Goal: Obtain resource: Download file/media

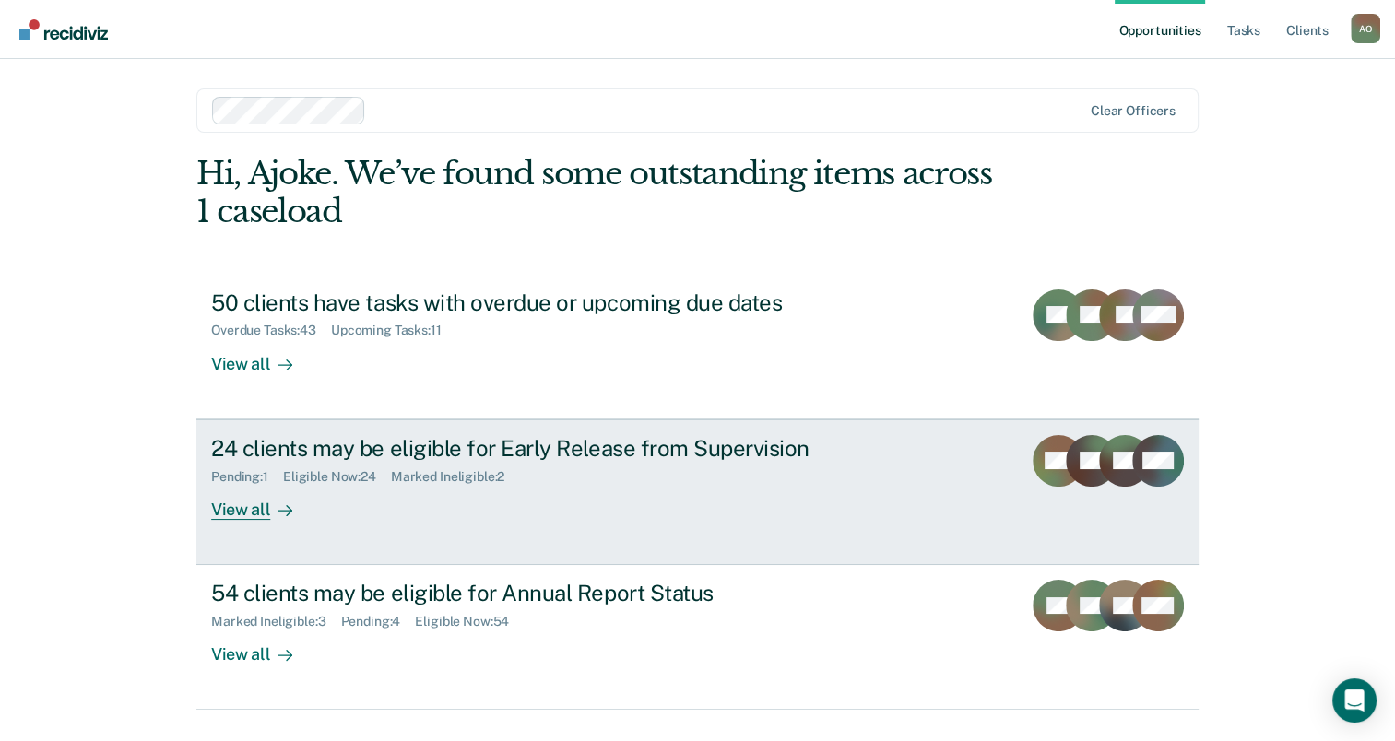
click at [218, 516] on div "View all" at bounding box center [262, 502] width 103 height 36
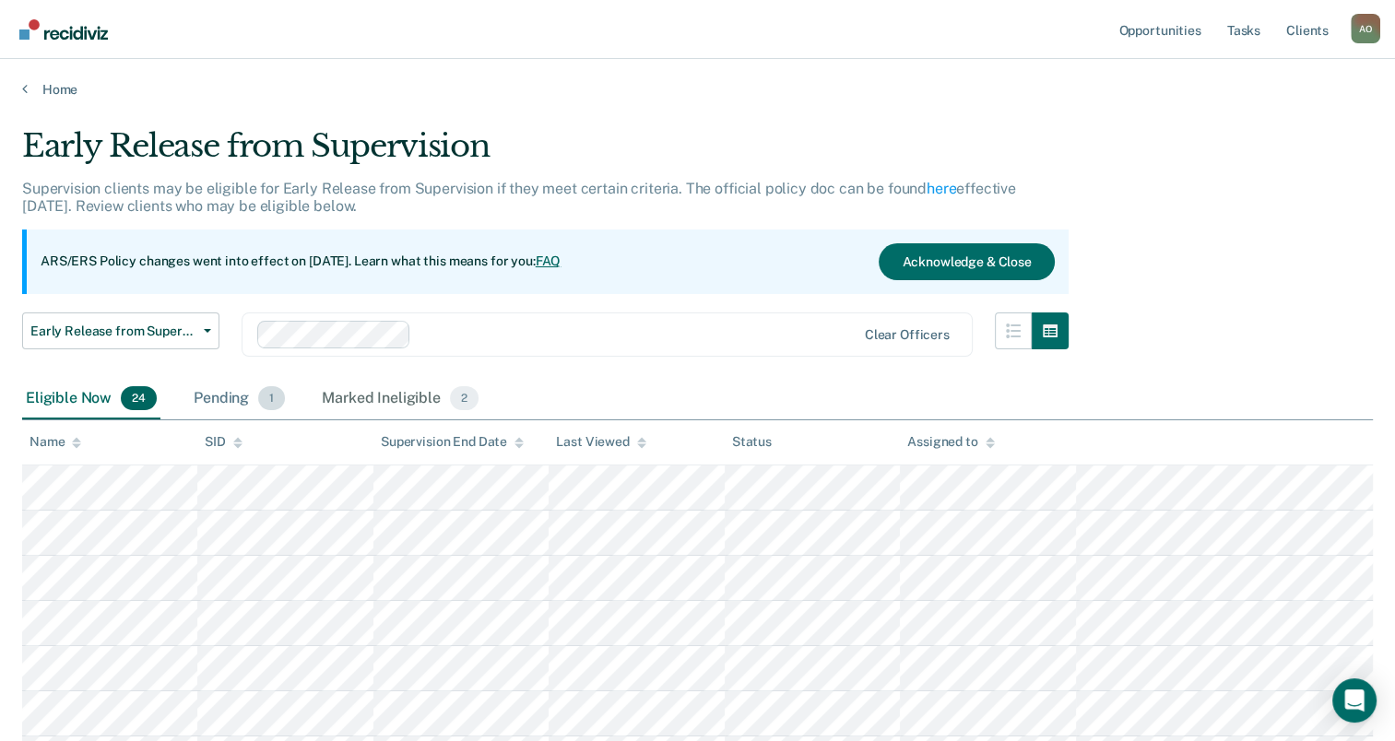
click at [211, 395] on div "Pending 1" at bounding box center [239, 399] width 99 height 41
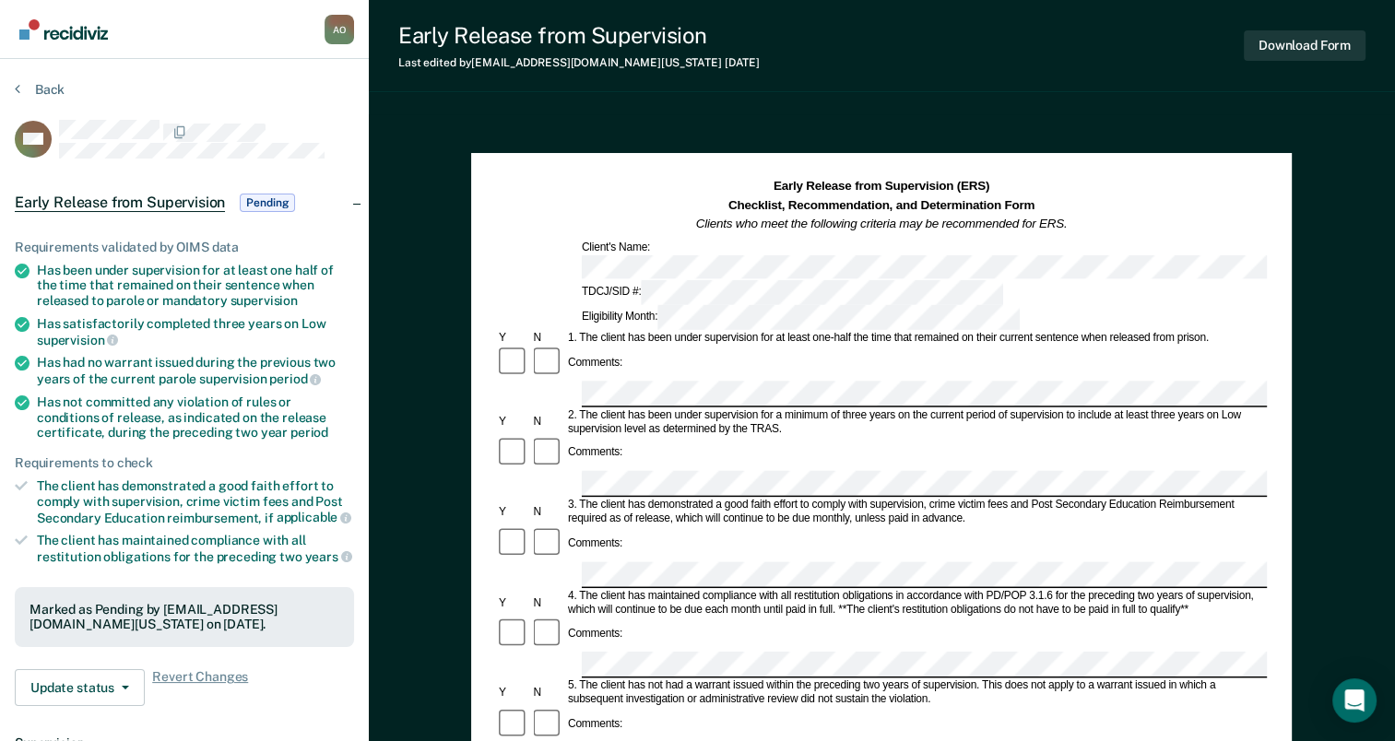
scroll to position [369, 0]
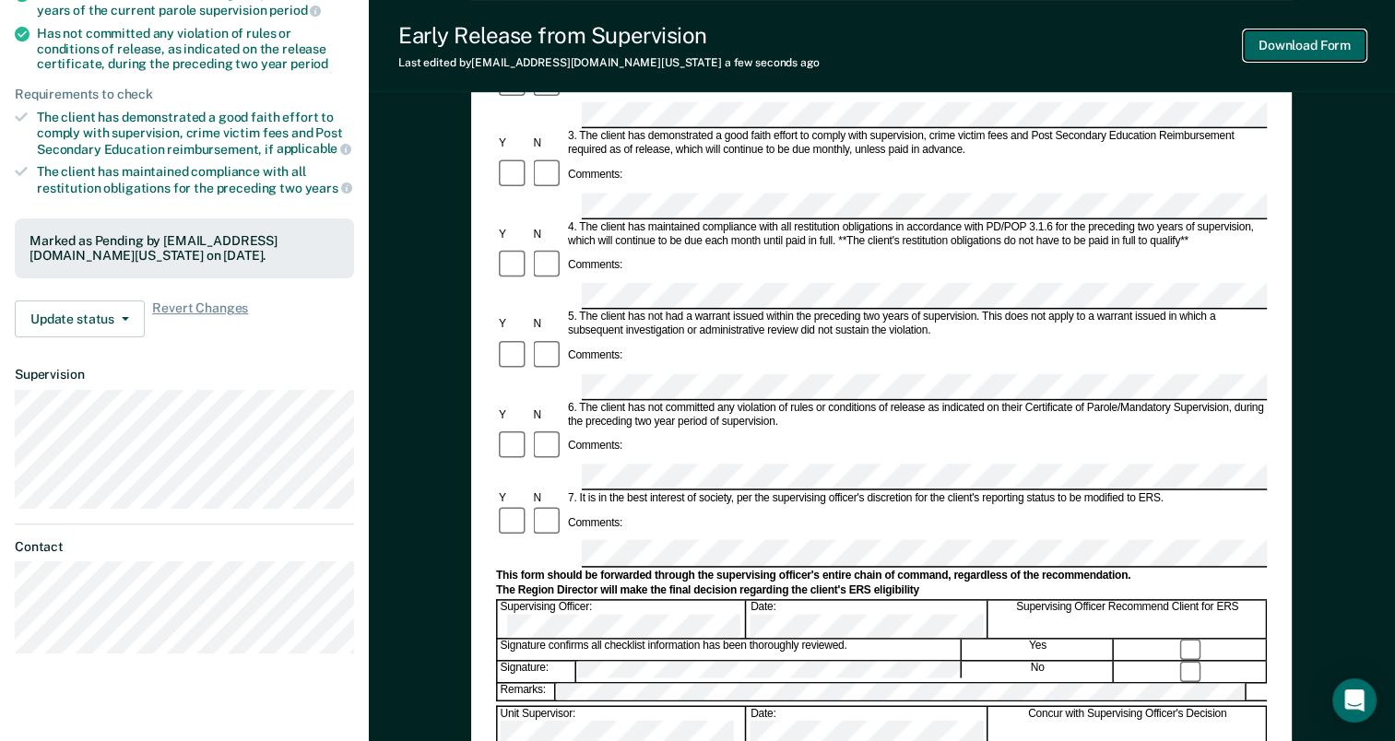
click at [1298, 53] on button "Download Form" at bounding box center [1305, 45] width 122 height 30
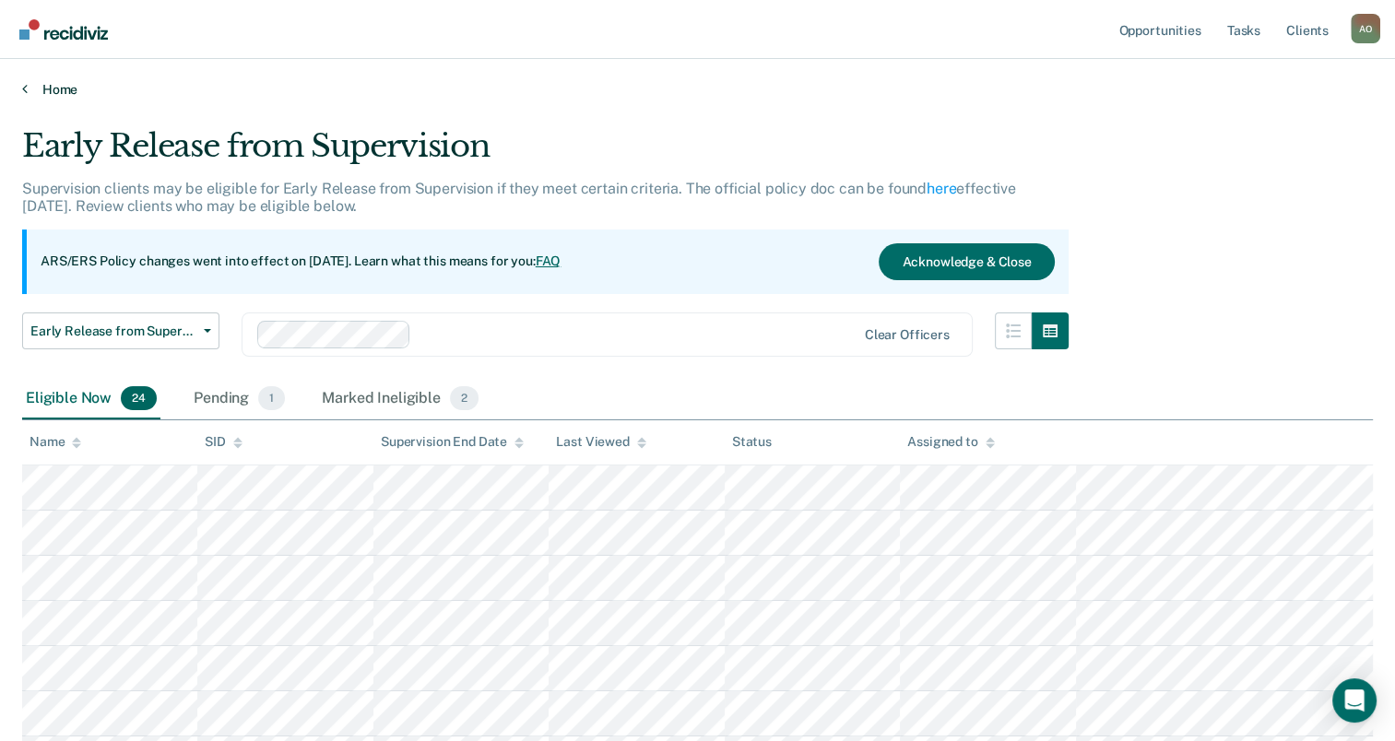
click at [26, 89] on icon at bounding box center [25, 88] width 6 height 15
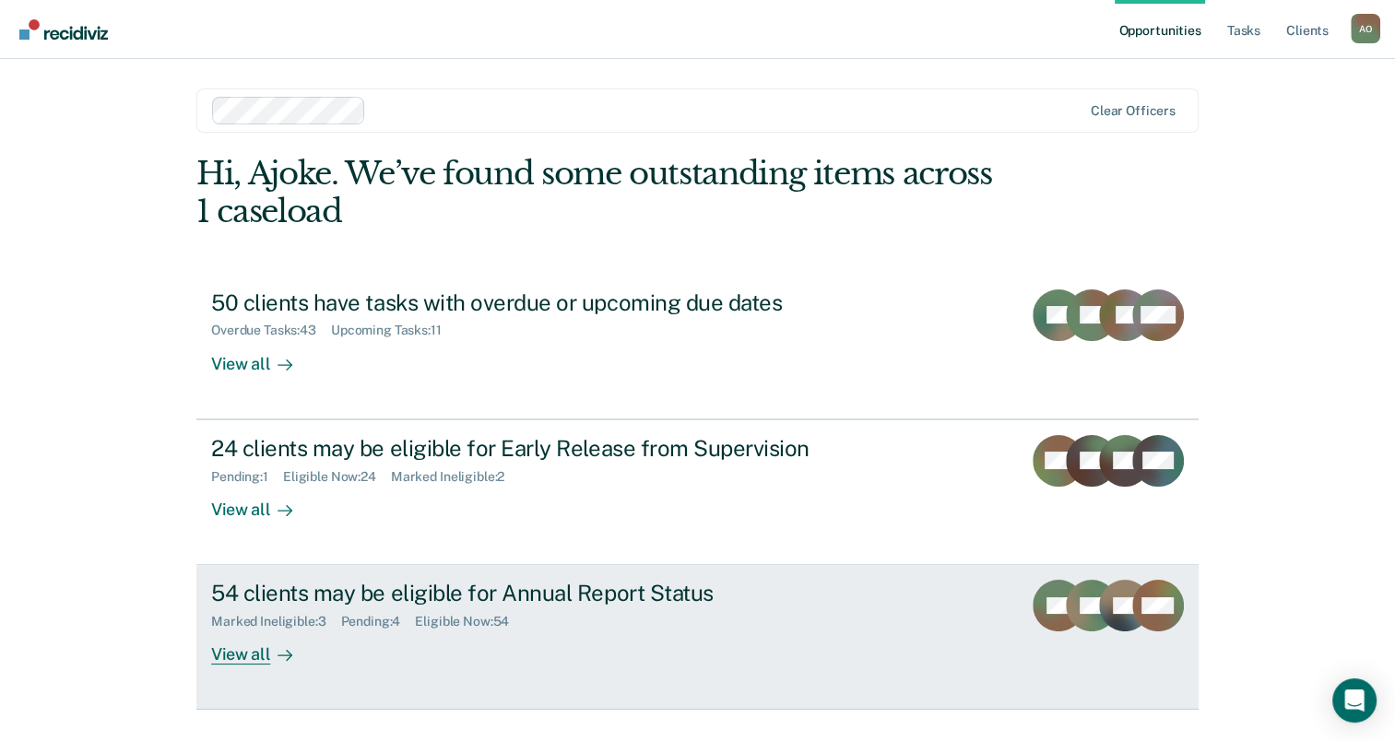
click at [240, 650] on div "View all" at bounding box center [262, 648] width 103 height 36
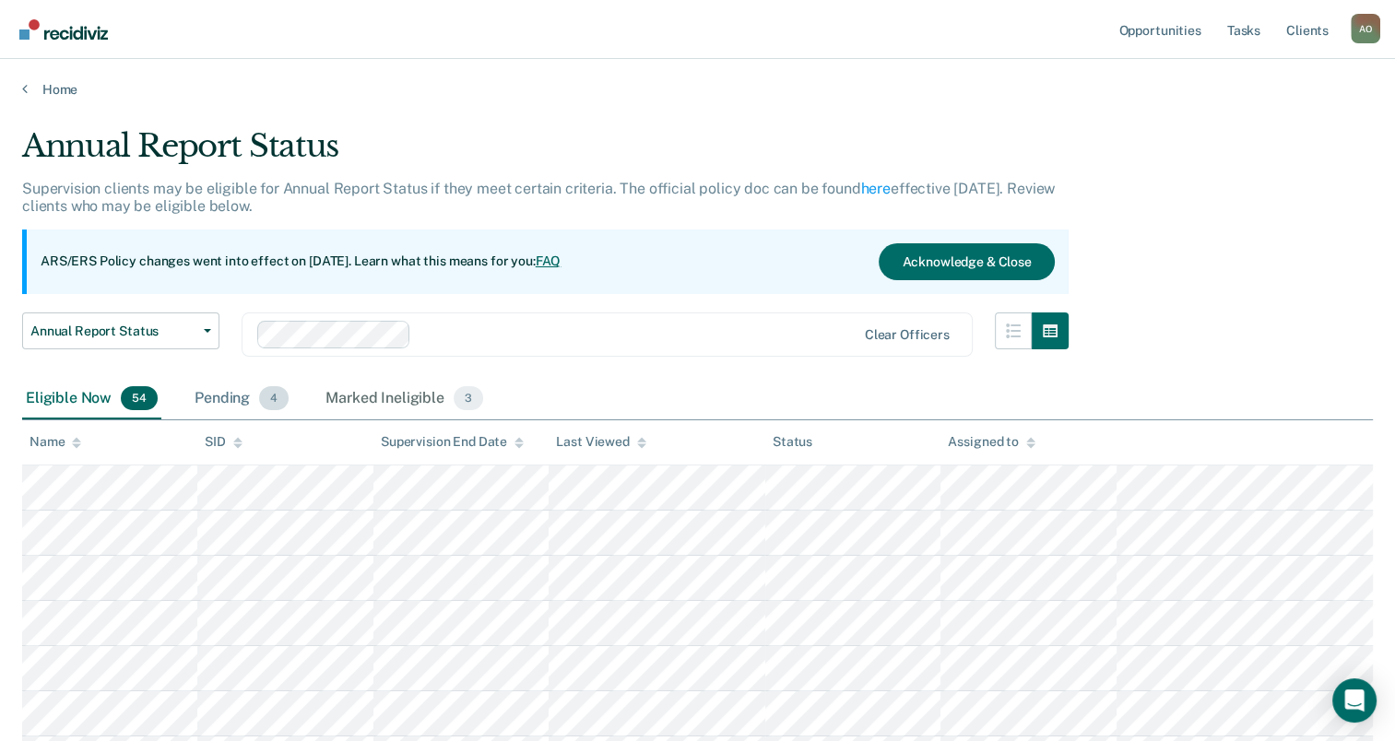
click at [221, 398] on div "Pending 4" at bounding box center [241, 399] width 101 height 41
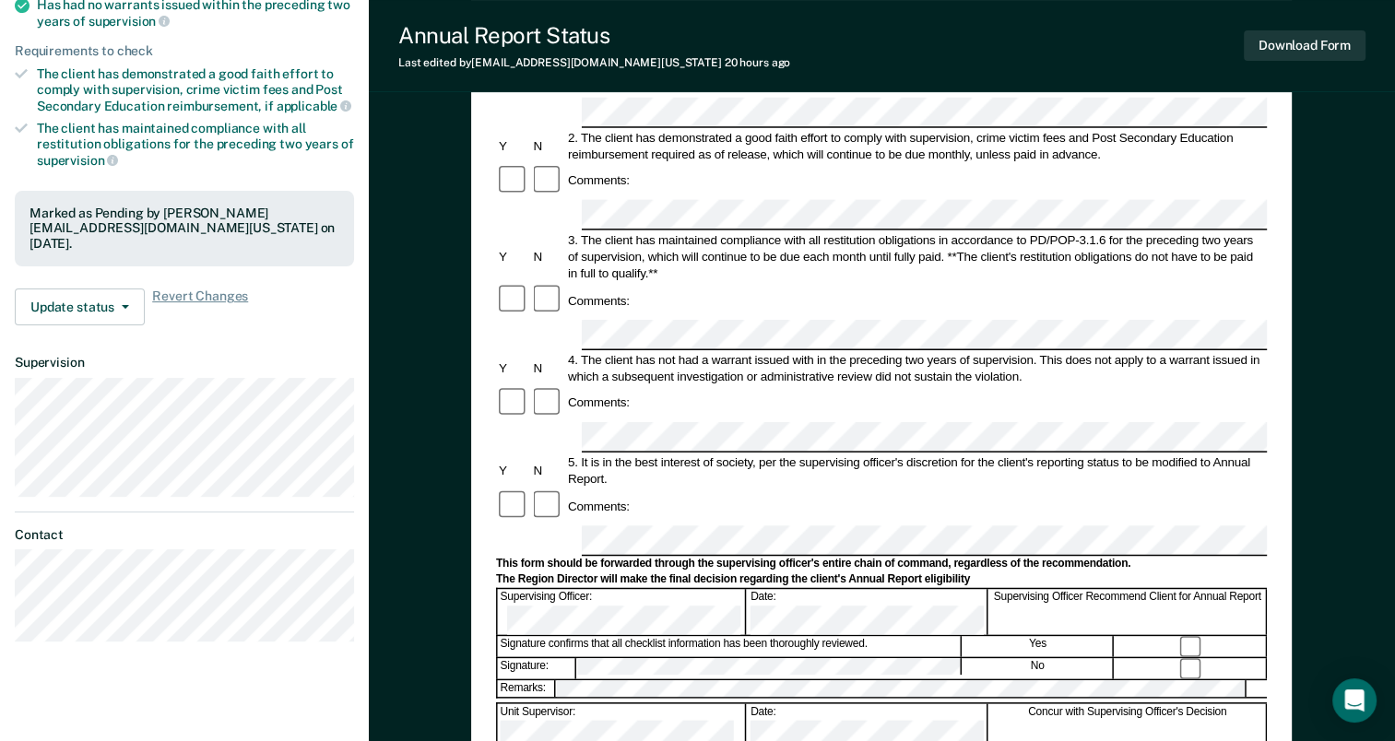
scroll to position [369, 0]
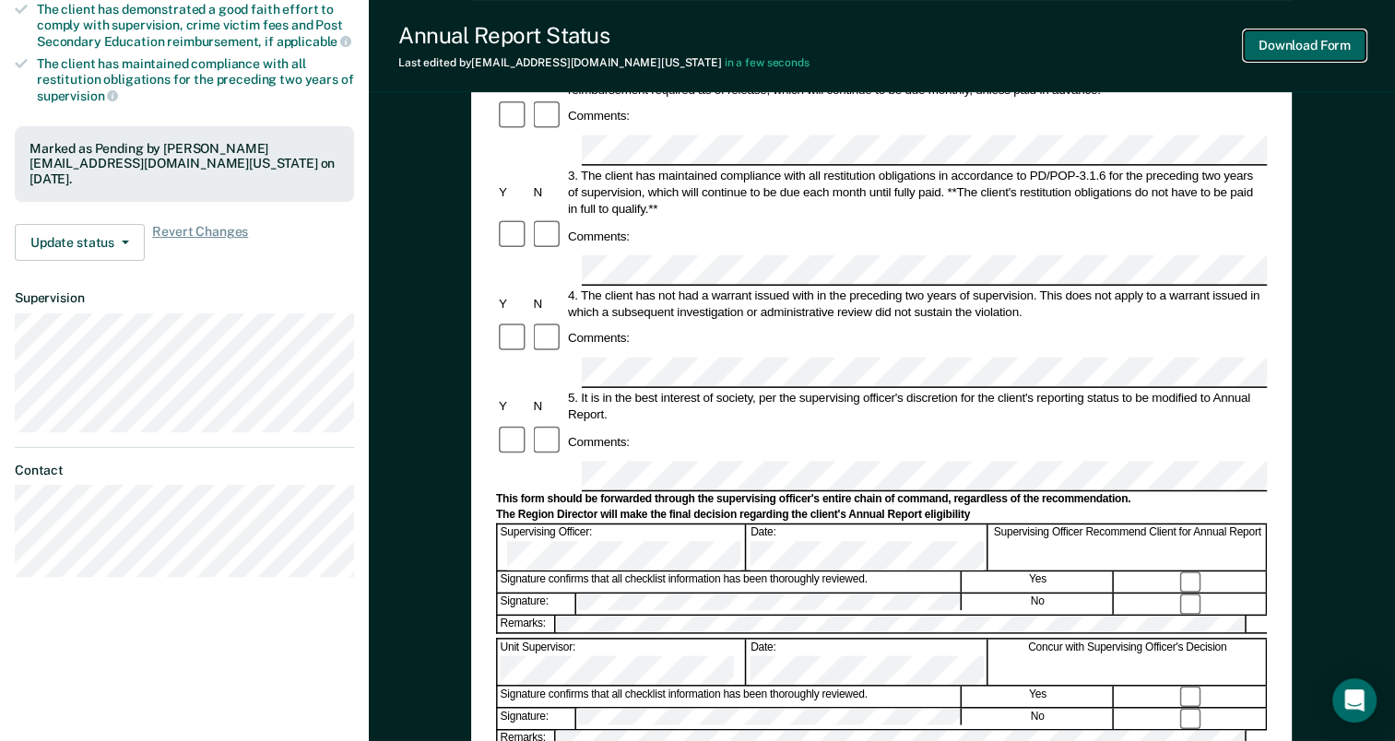
click at [1295, 53] on button "Download Form" at bounding box center [1305, 45] width 122 height 30
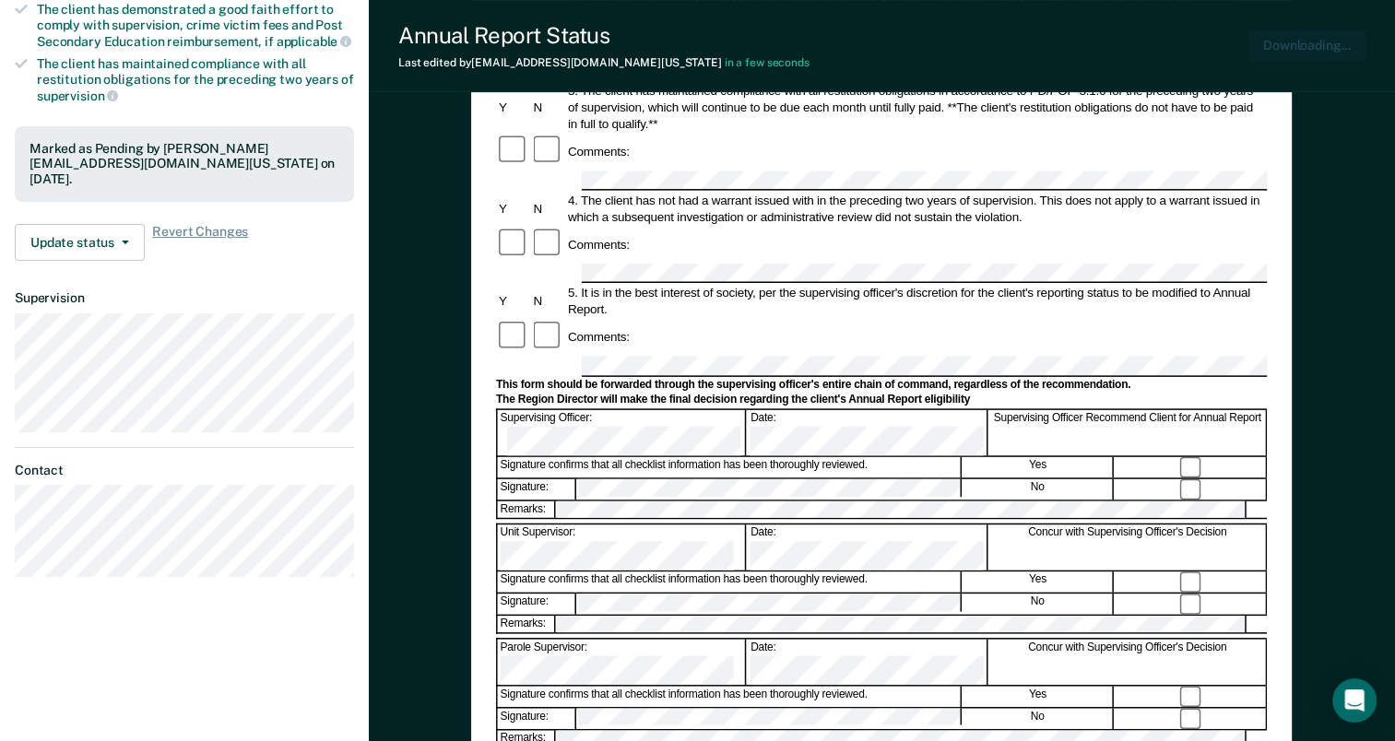
scroll to position [0, 0]
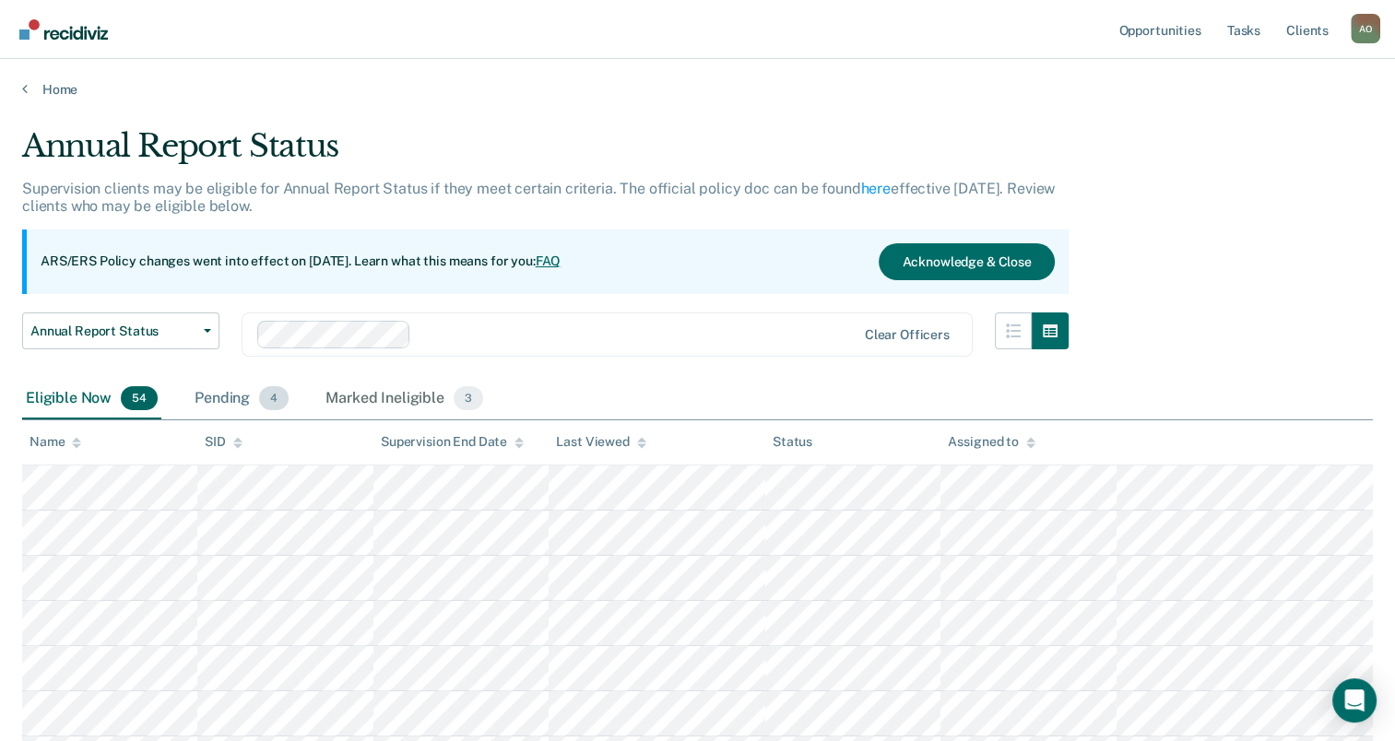
click at [217, 391] on div "Pending 4" at bounding box center [241, 399] width 101 height 41
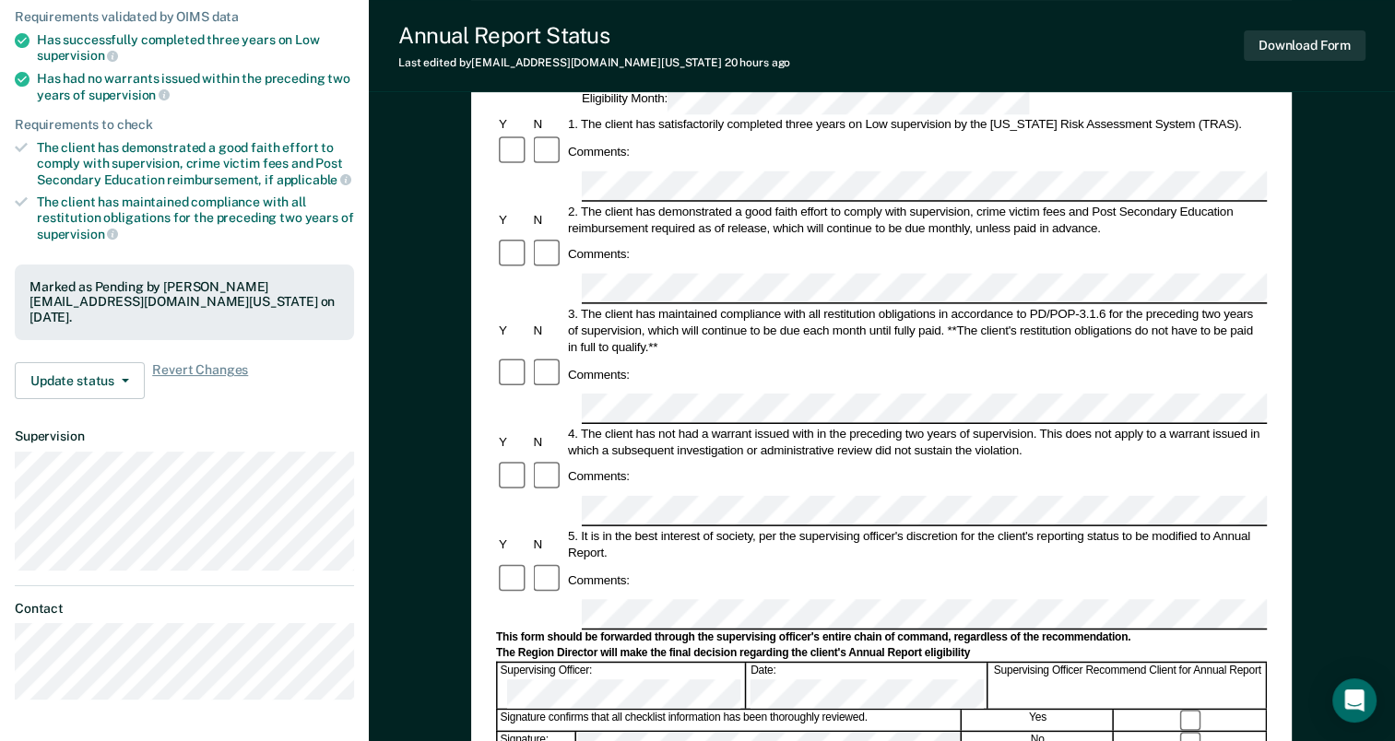
scroll to position [277, 0]
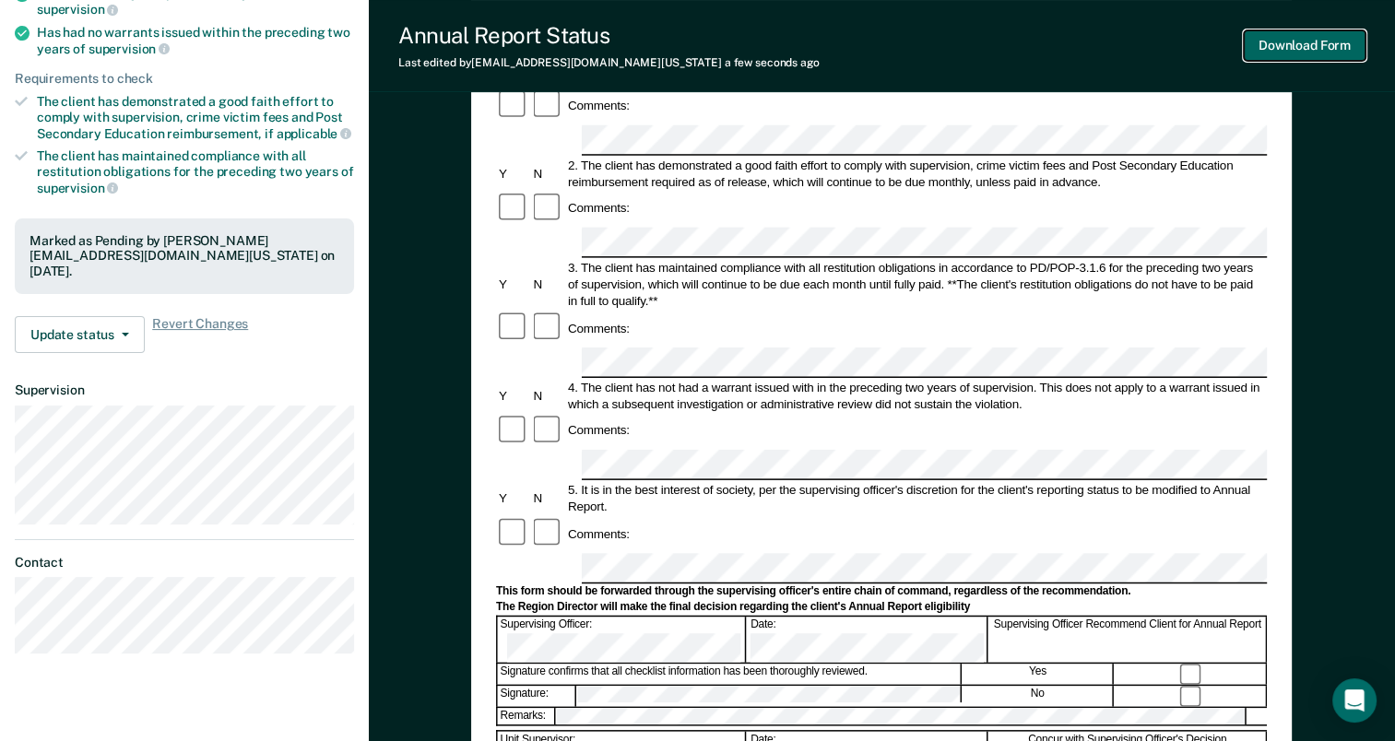
click at [1322, 42] on button "Download Form" at bounding box center [1305, 45] width 122 height 30
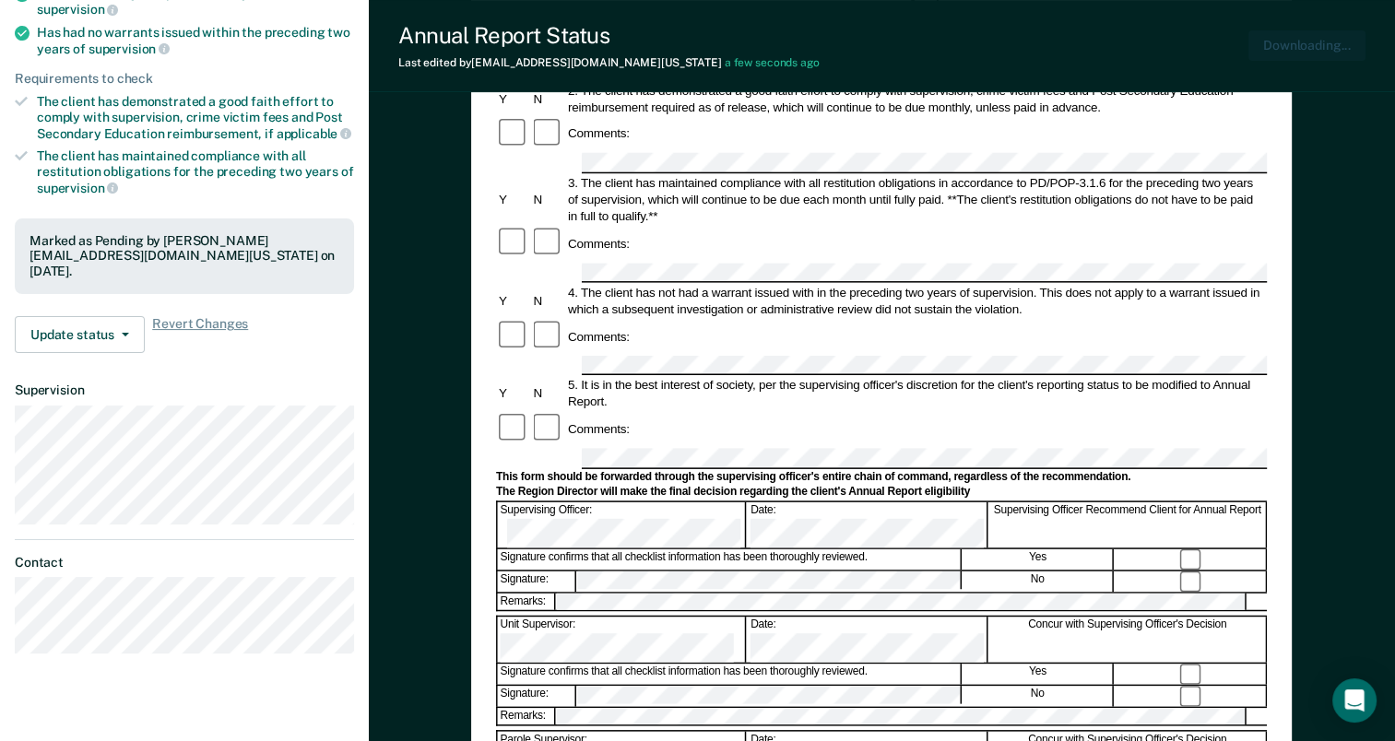
scroll to position [0, 0]
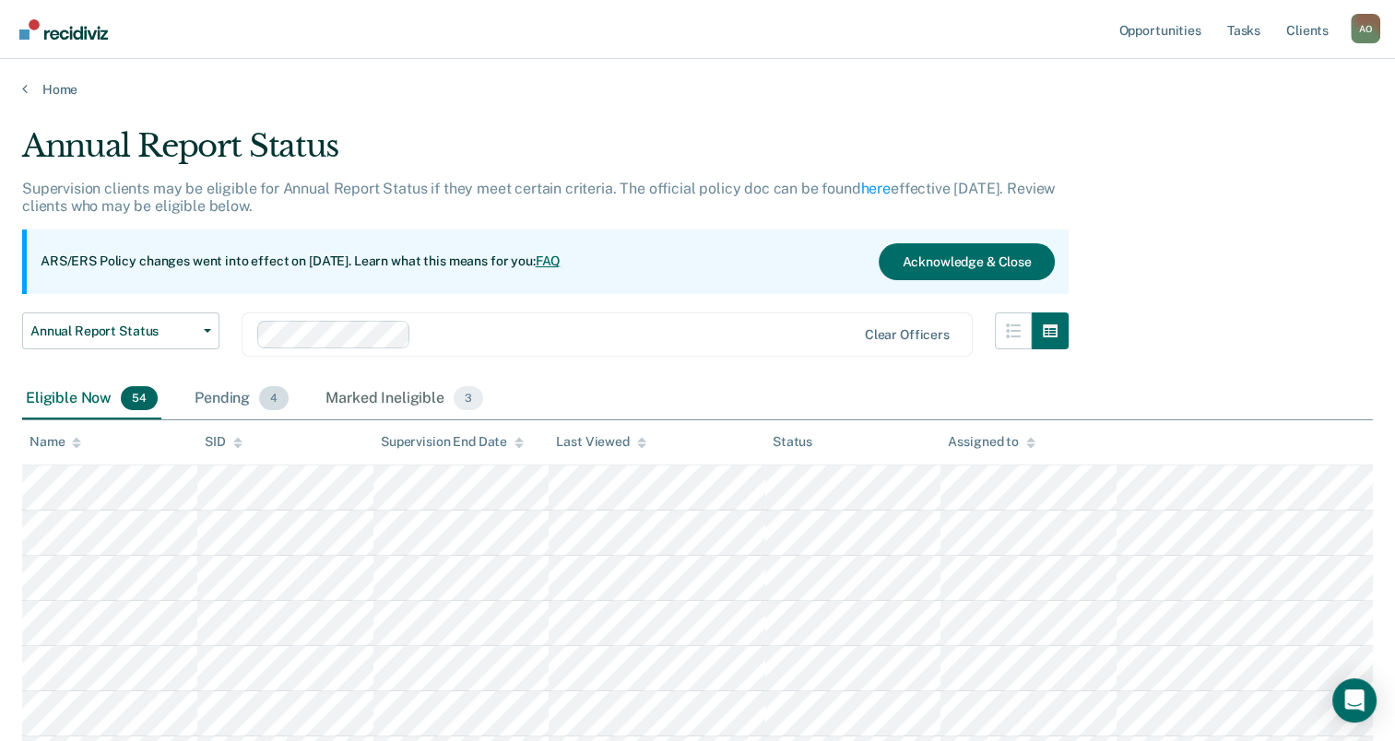
click at [225, 396] on div "Pending 4" at bounding box center [241, 399] width 101 height 41
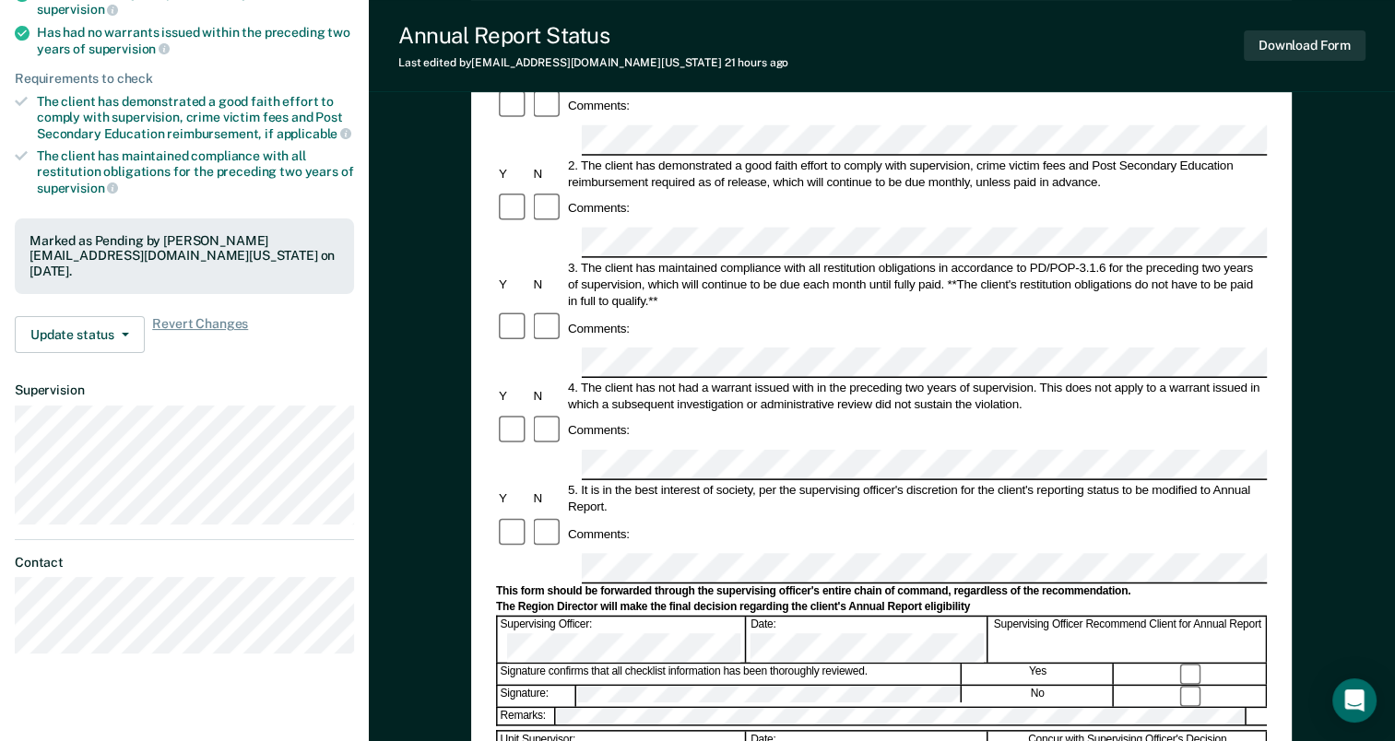
scroll to position [369, 0]
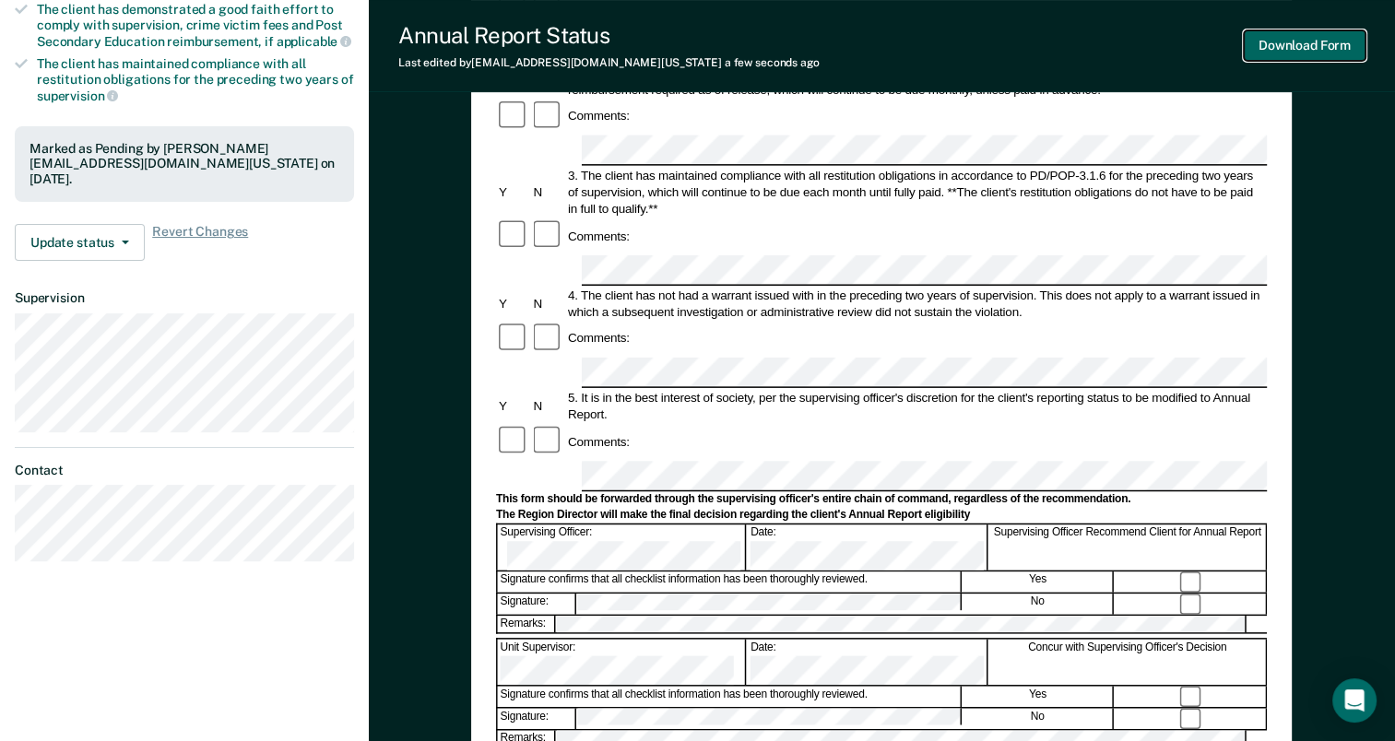
click at [1324, 48] on button "Download Form" at bounding box center [1305, 45] width 122 height 30
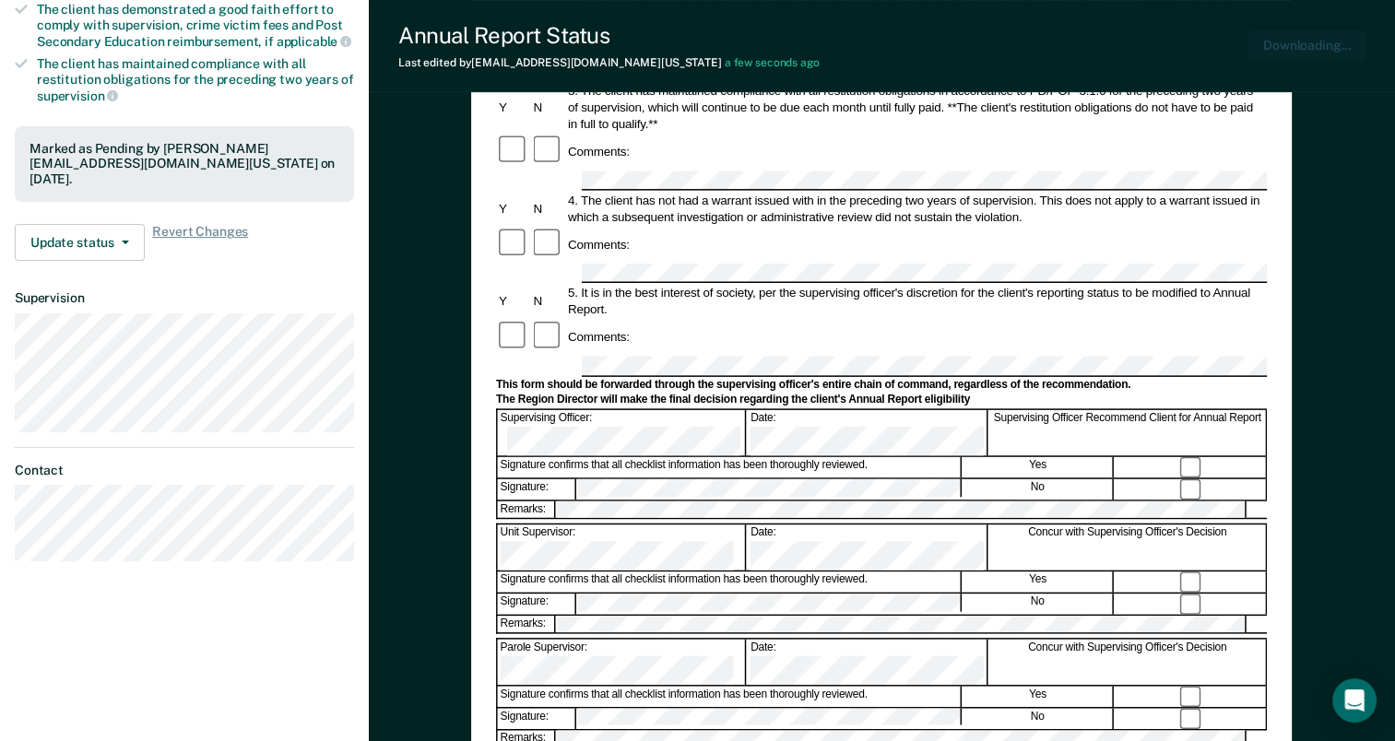
scroll to position [0, 0]
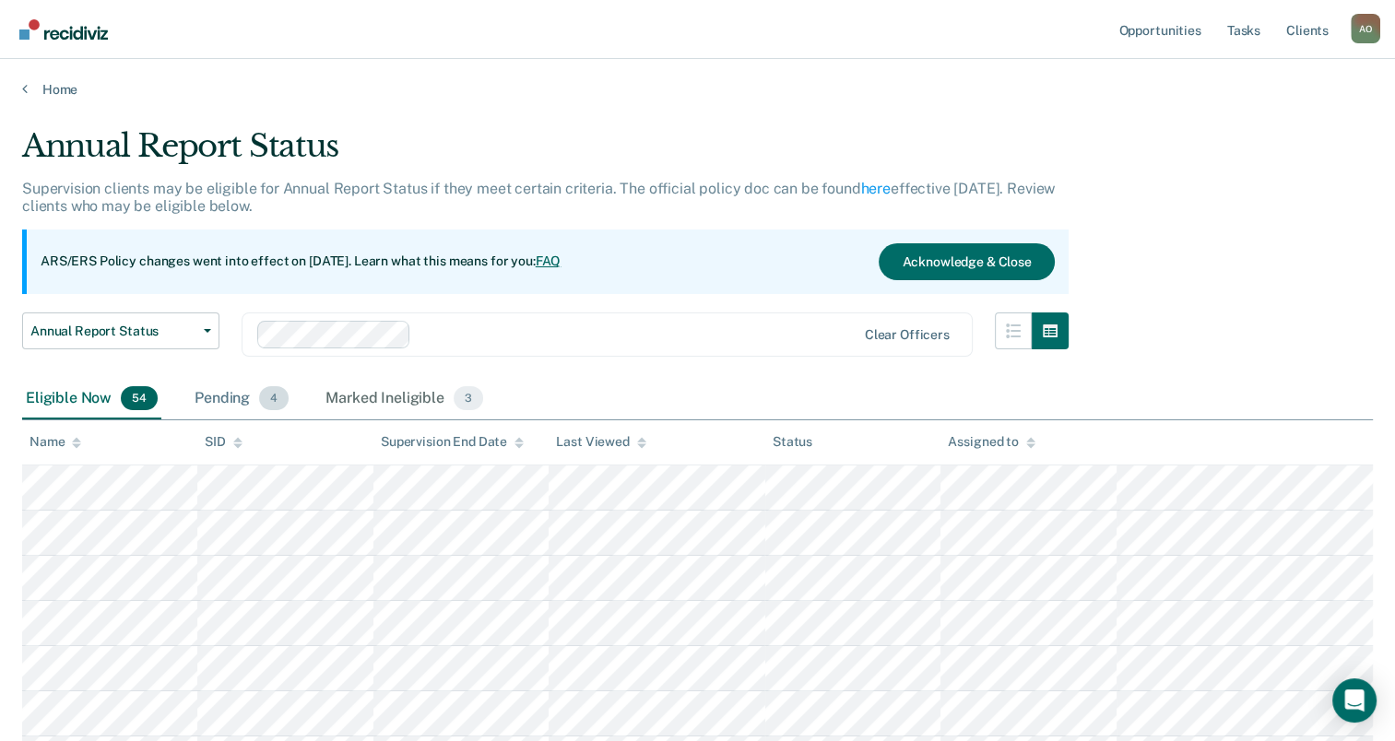
click at [214, 386] on div "Pending 4" at bounding box center [241, 399] width 101 height 41
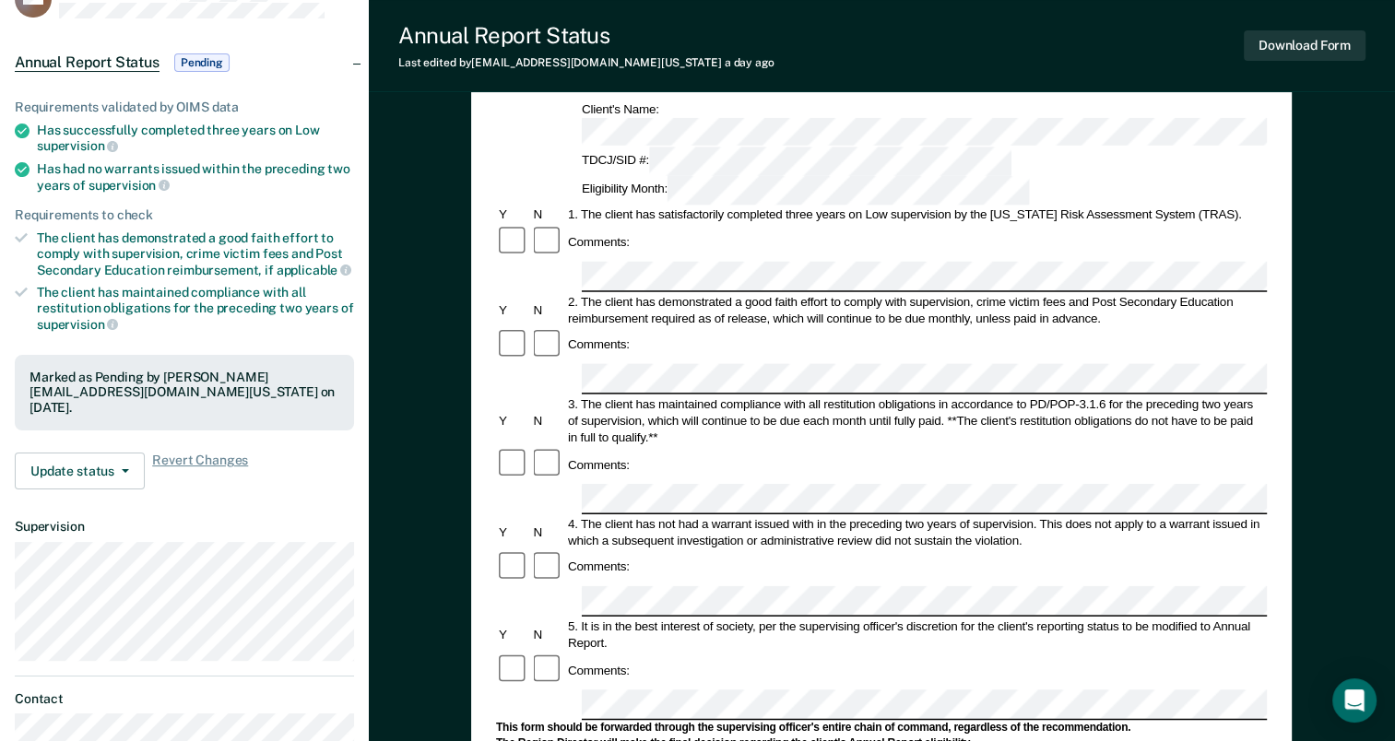
scroll to position [461, 0]
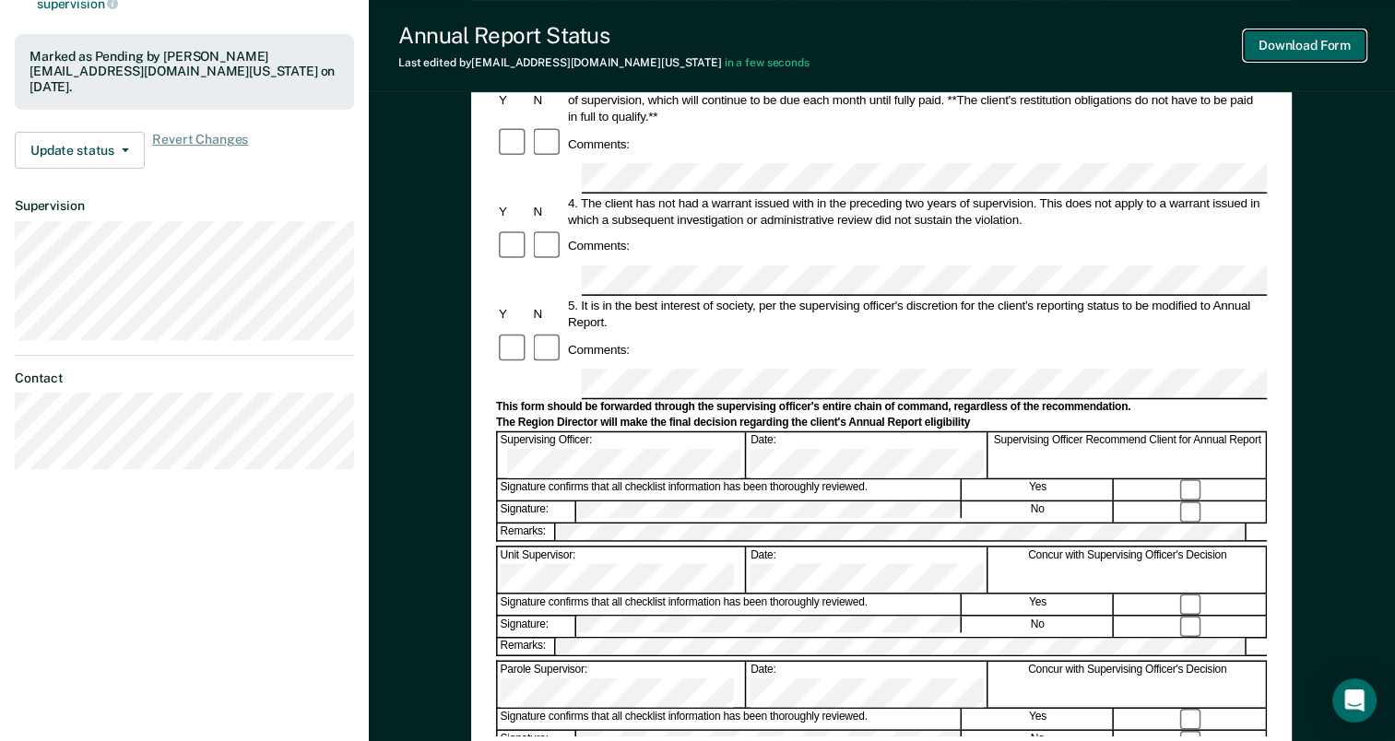
click at [1298, 42] on button "Download Form" at bounding box center [1305, 45] width 122 height 30
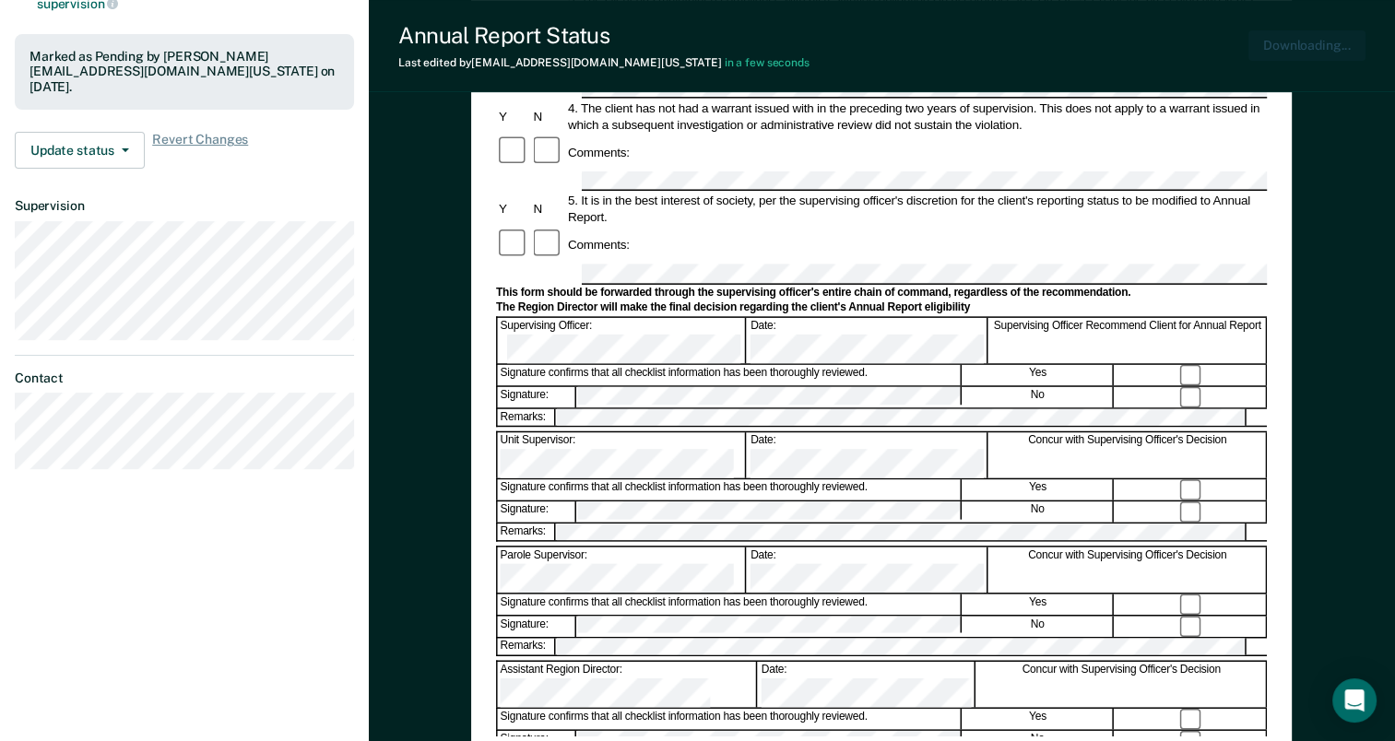
scroll to position [0, 0]
